Goal: Find specific page/section: Find specific page/section

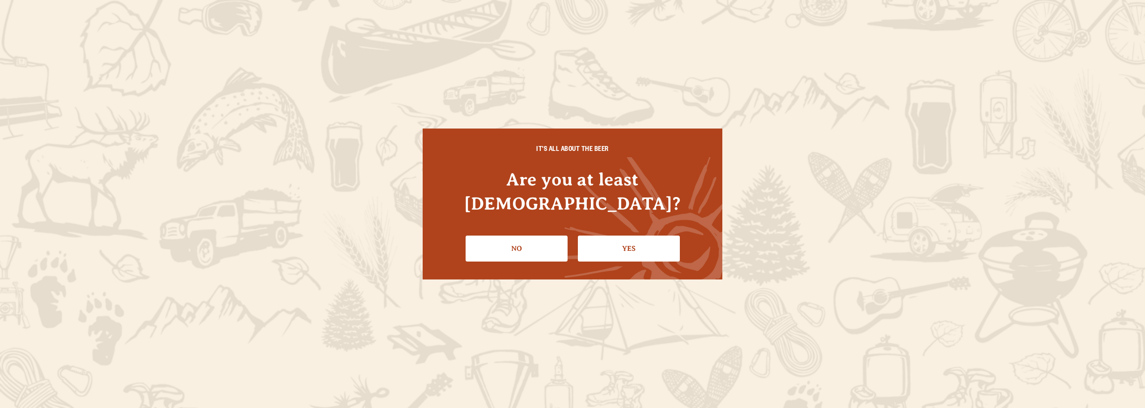
click at [640, 235] on link "Yes" at bounding box center [629, 248] width 102 height 26
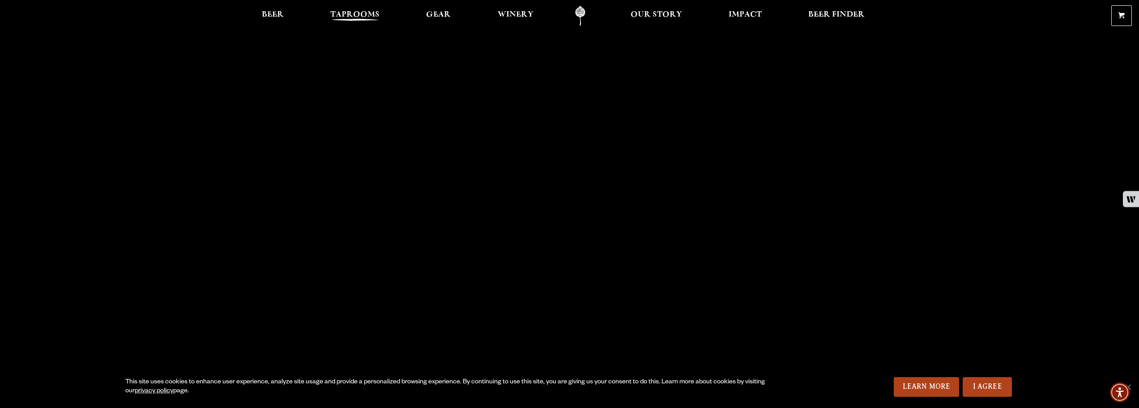
click at [356, 17] on span "Taprooms" at bounding box center [354, 14] width 49 height 7
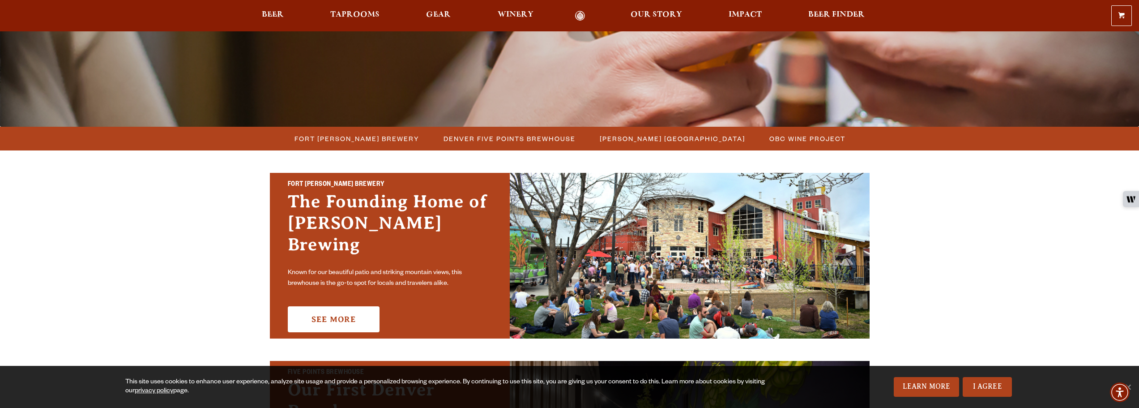
scroll to position [134, 0]
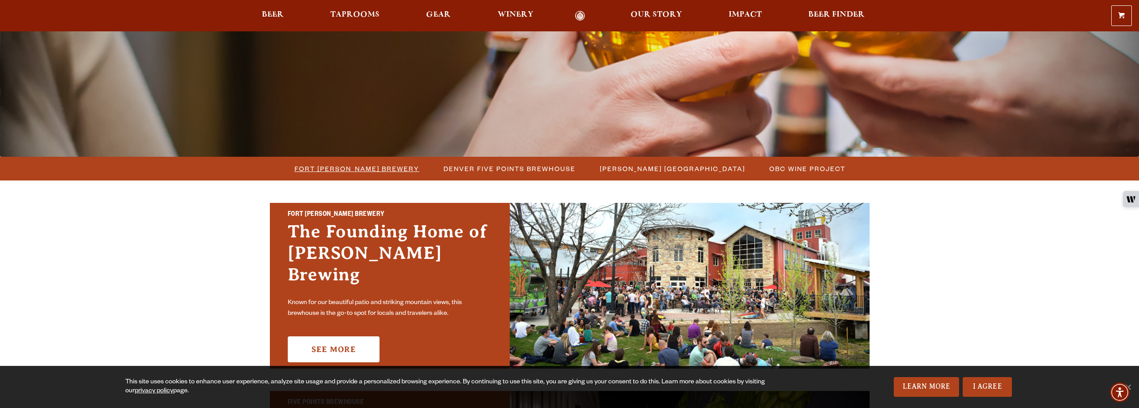
click at [360, 168] on span "Fort [PERSON_NAME] Brewery" at bounding box center [356, 168] width 125 height 13
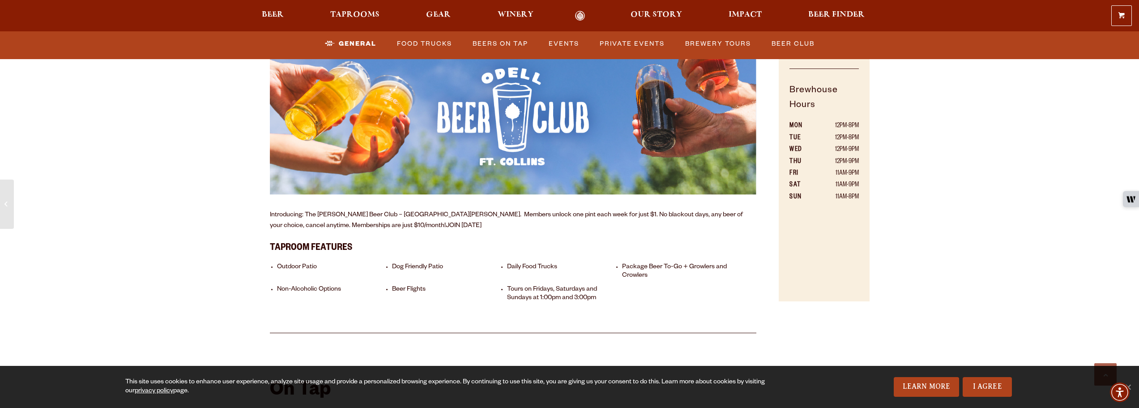
scroll to position [447, 0]
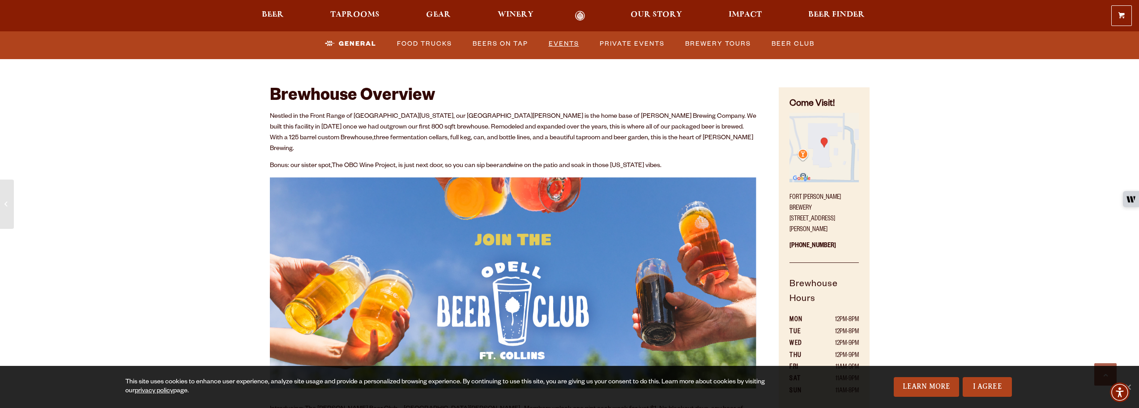
click at [562, 40] on link "Events" at bounding box center [564, 44] width 38 height 21
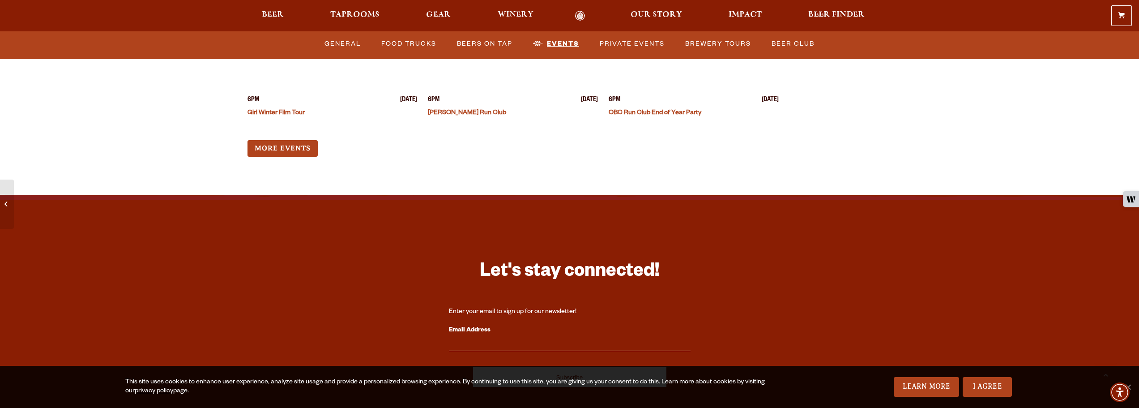
scroll to position [3696, 0]
